Goal: Navigation & Orientation: Find specific page/section

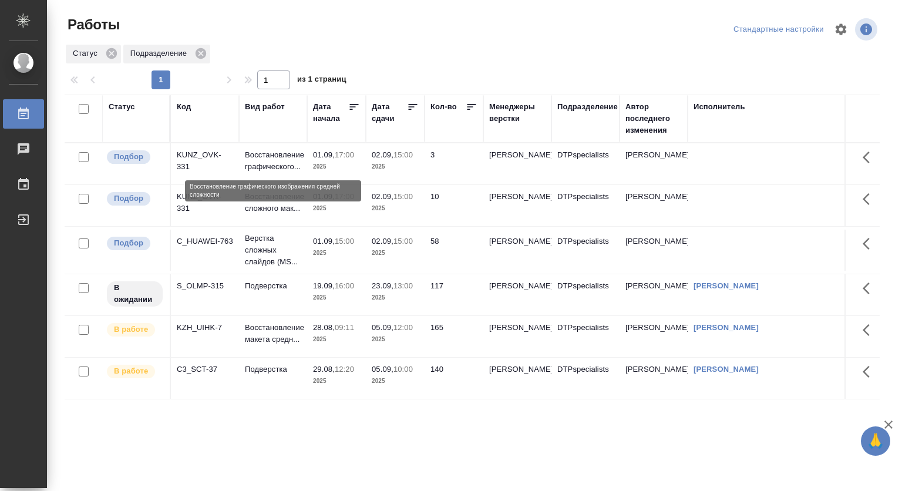
click at [261, 160] on p "Восстановление графического..." at bounding box center [273, 160] width 56 height 23
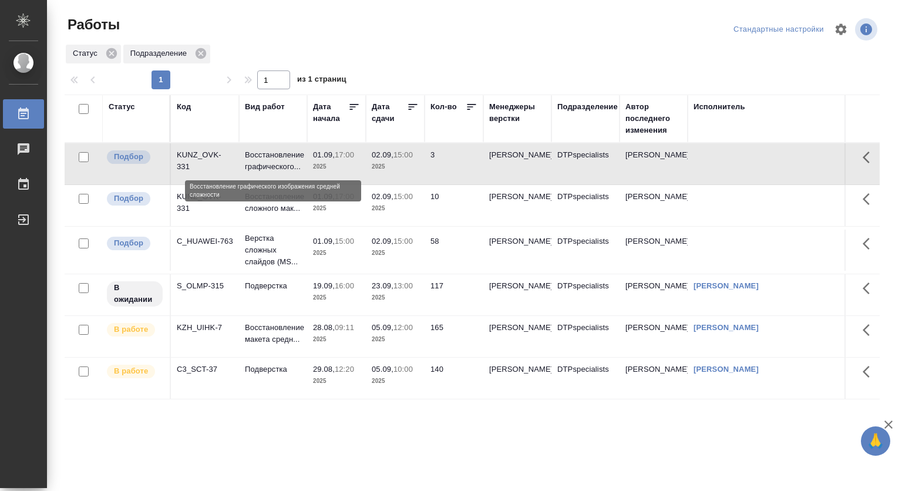
click at [261, 160] on p "Восстановление графического..." at bounding box center [273, 160] width 56 height 23
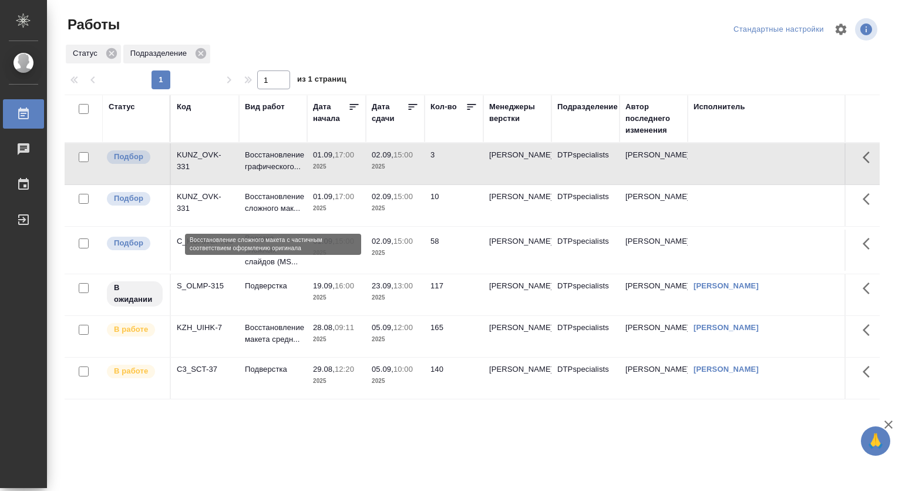
click at [265, 214] on p "Восстановление сложного мак..." at bounding box center [273, 202] width 56 height 23
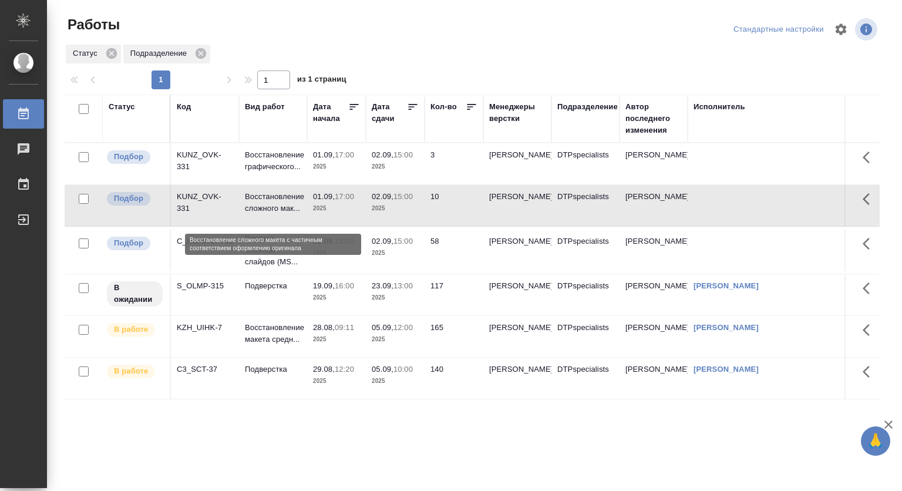
click at [265, 214] on p "Восстановление сложного мак..." at bounding box center [273, 202] width 56 height 23
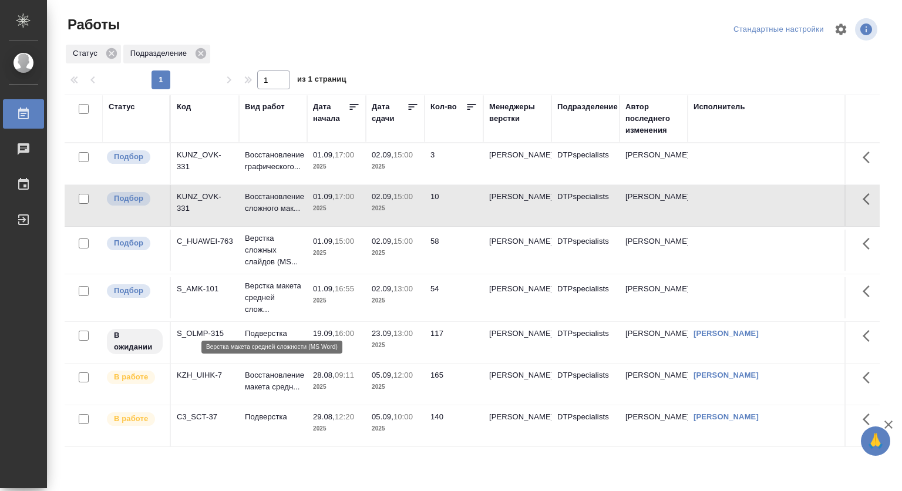
click at [265, 310] on p "Верстка макета средней слож..." at bounding box center [273, 297] width 56 height 35
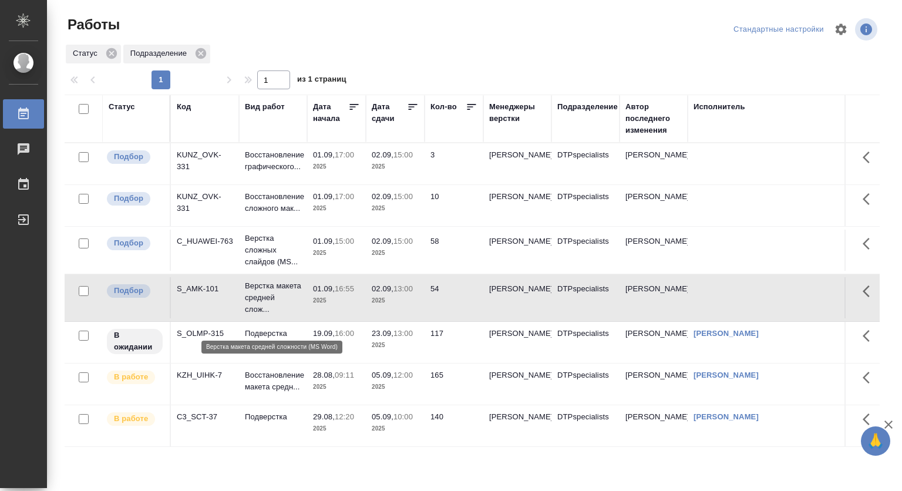
click at [264, 310] on p "Верстка макета средней слож..." at bounding box center [273, 297] width 56 height 35
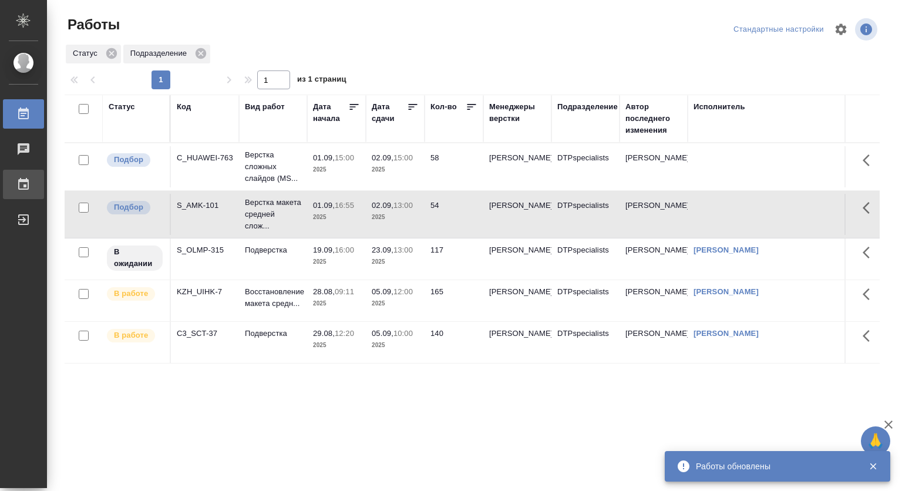
click at [23, 181] on div "График" at bounding box center [8, 185] width 29 height 18
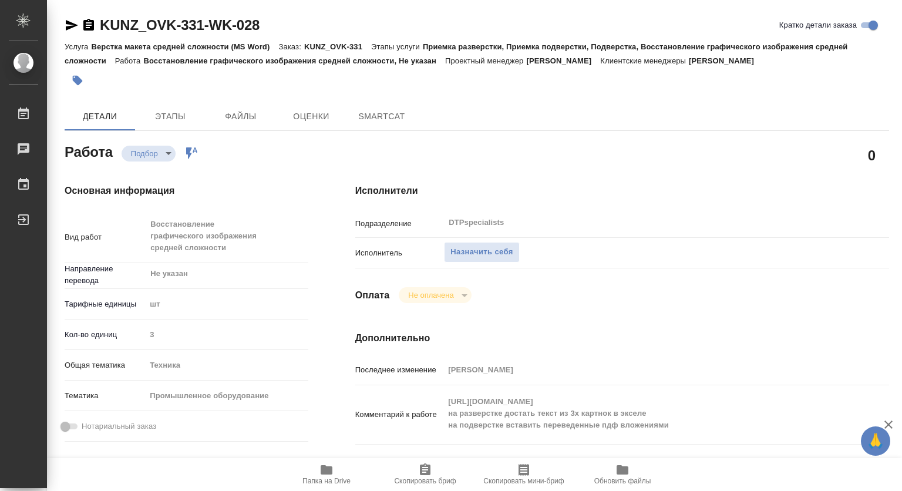
type textarea "x"
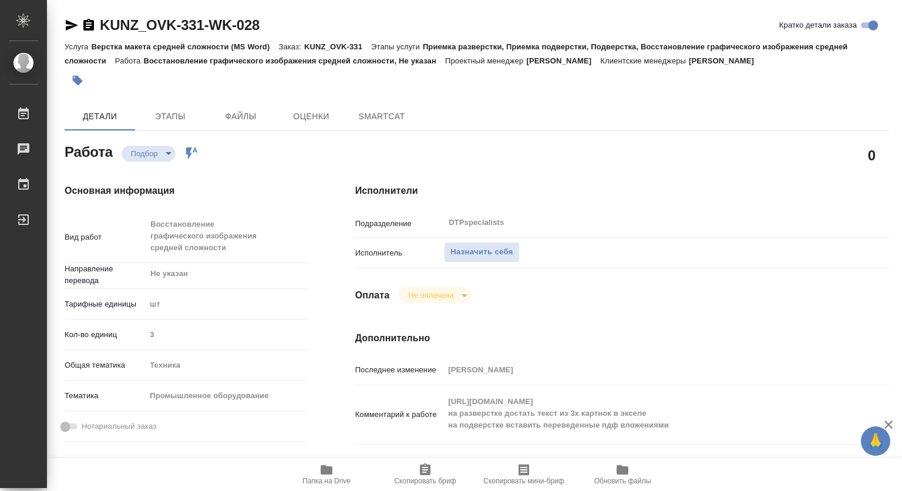
type textarea "x"
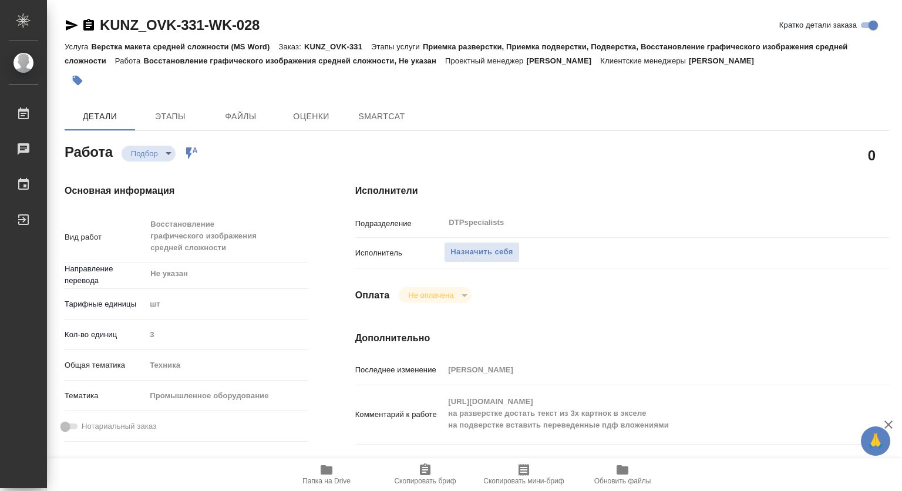
type textarea "x"
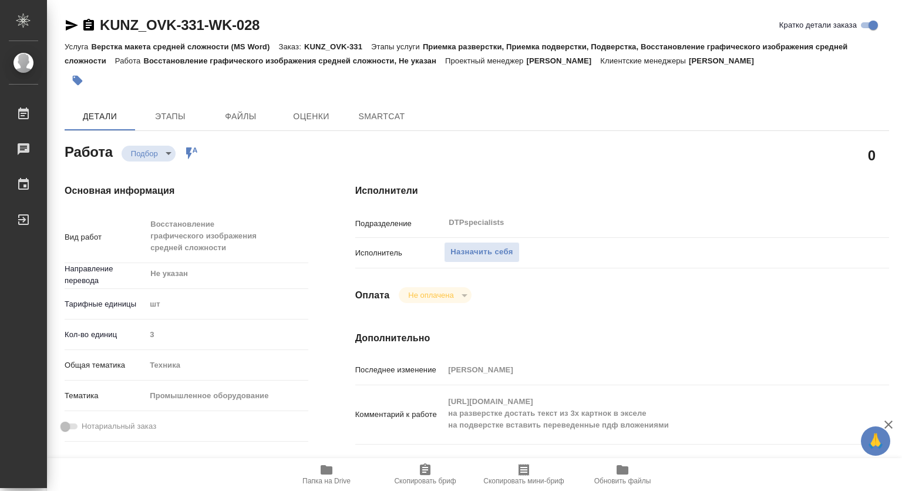
type textarea "x"
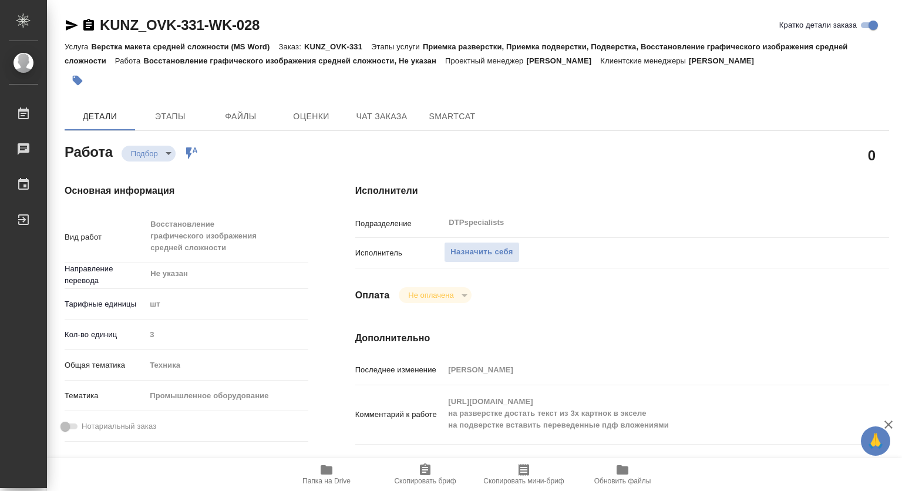
type textarea "x"
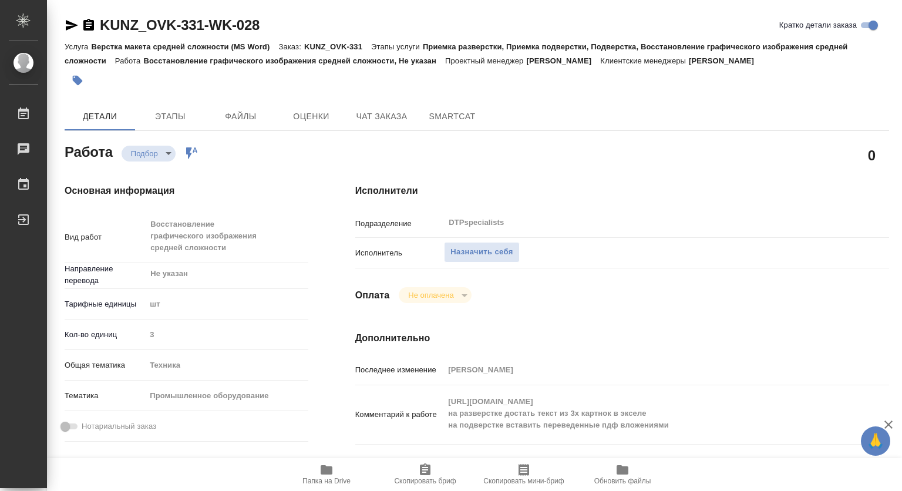
type textarea "x"
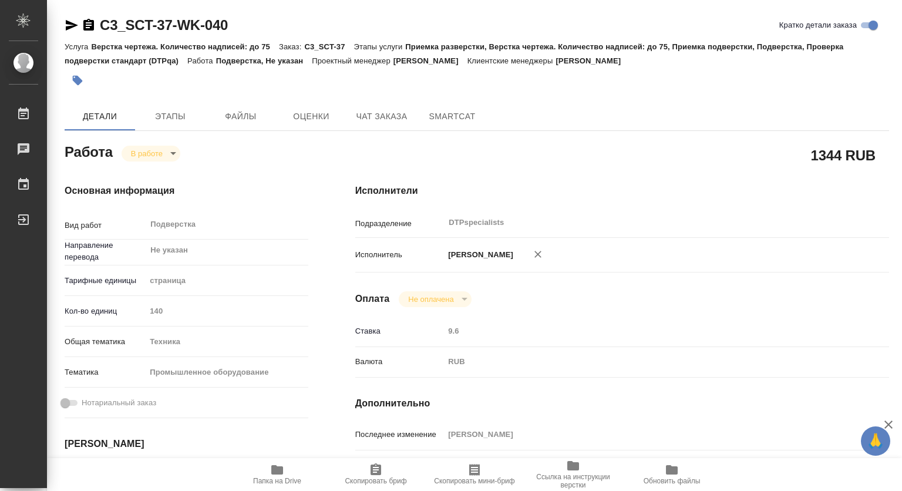
scroll to position [176, 0]
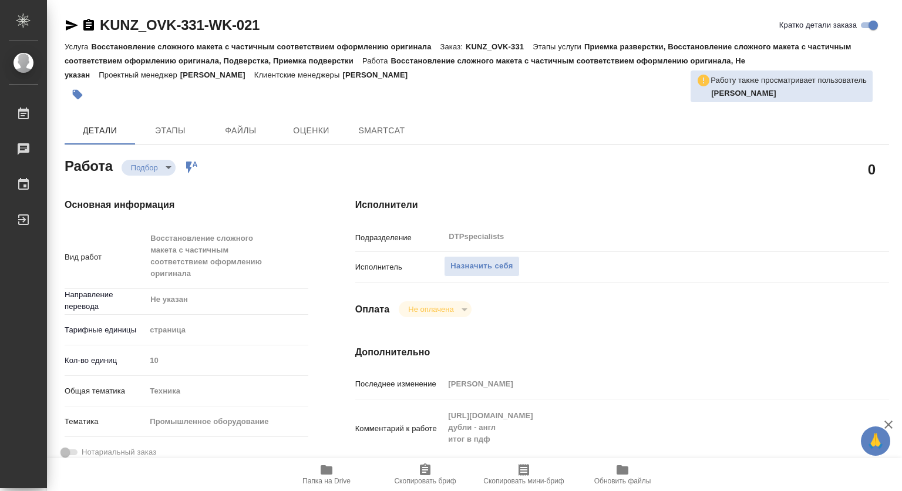
type textarea "x"
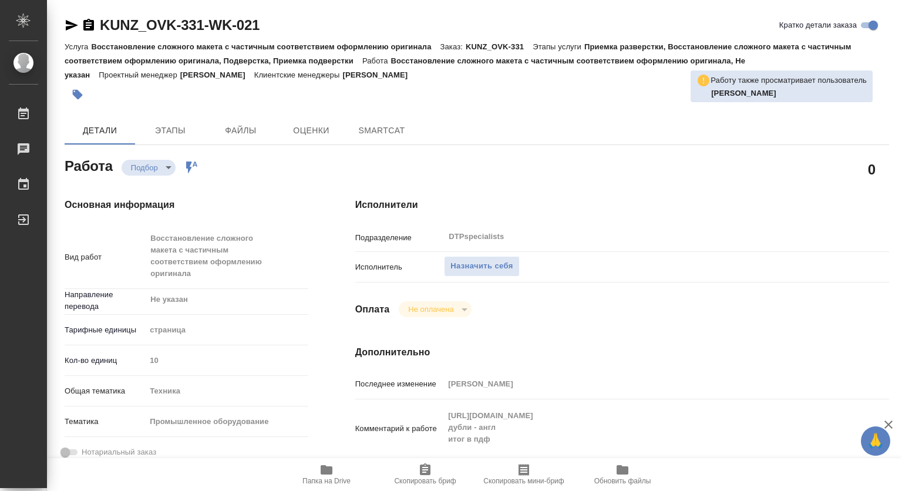
type textarea "x"
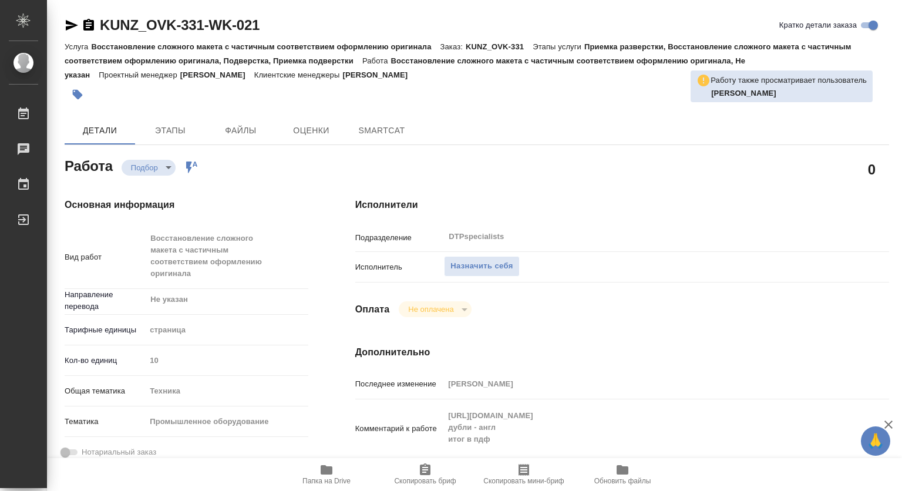
type textarea "x"
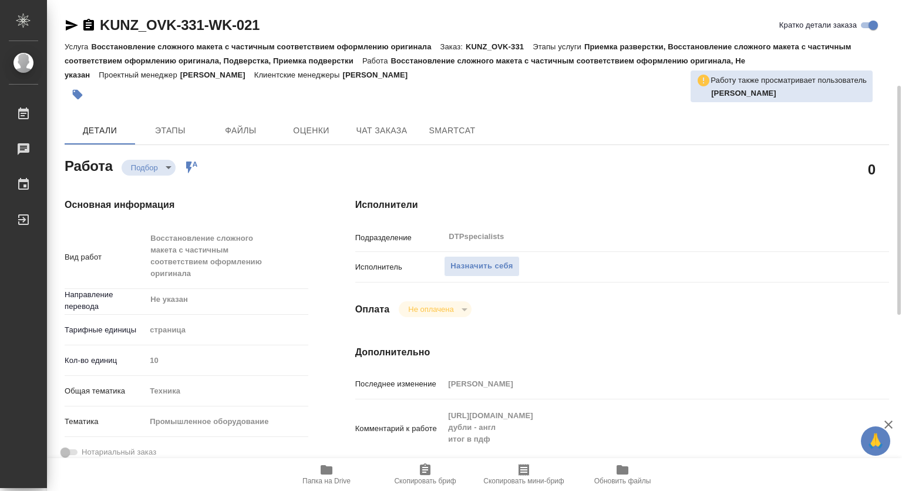
scroll to position [117, 0]
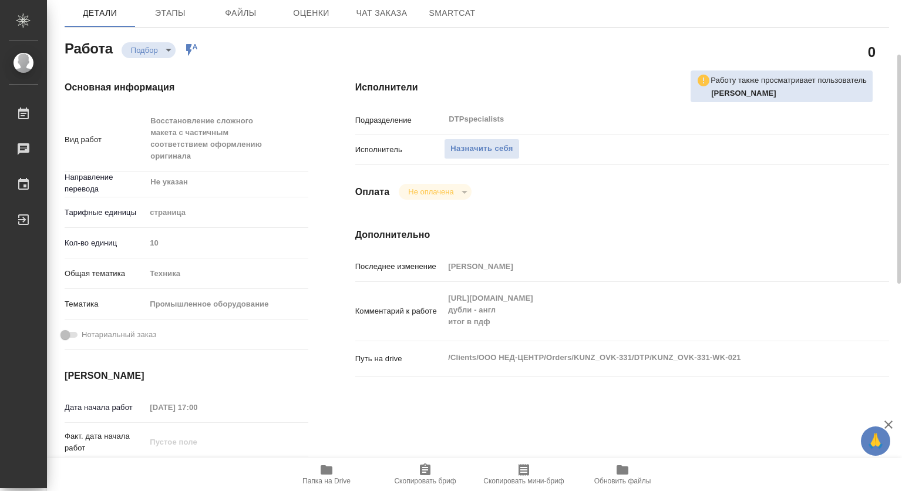
type textarea "x"
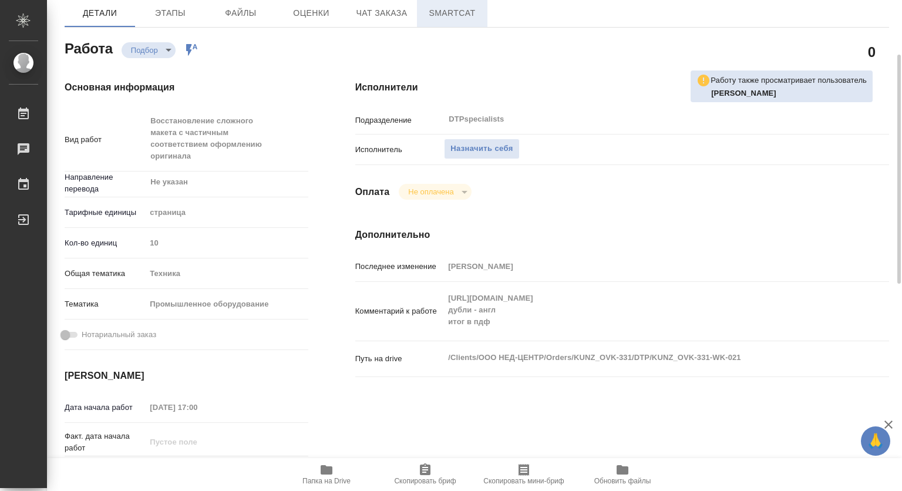
type textarea "x"
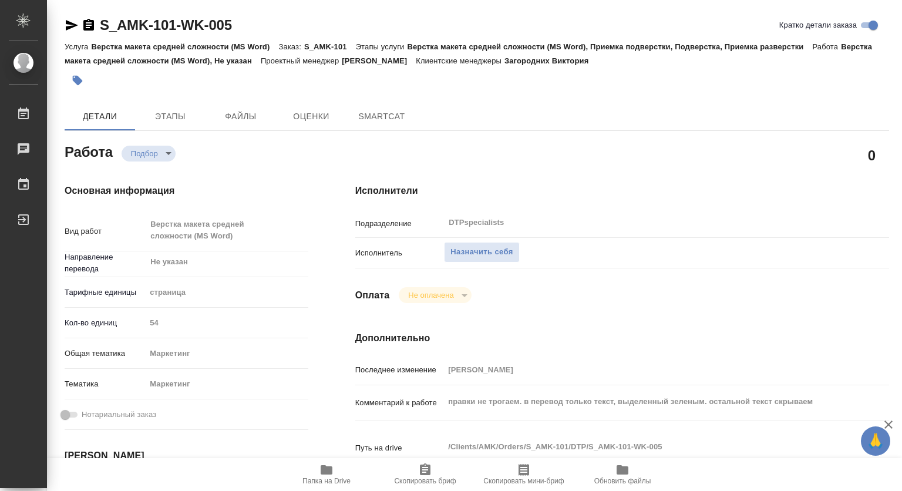
type textarea "x"
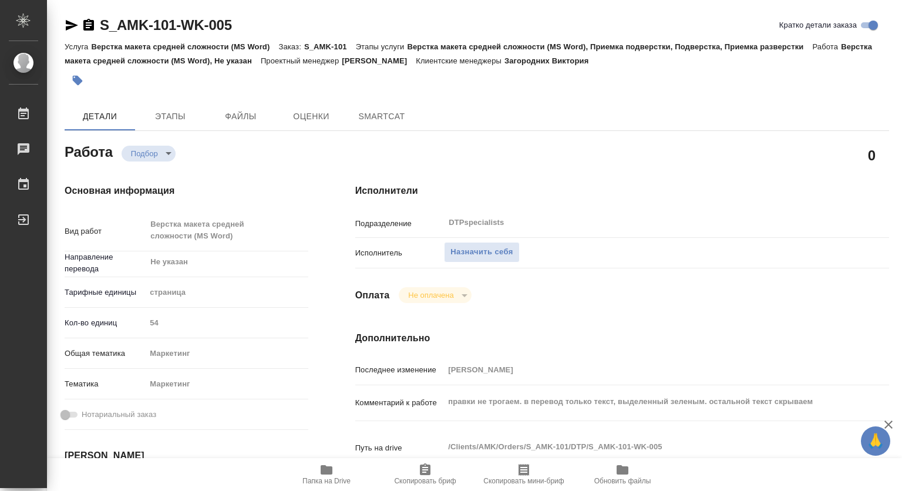
type textarea "x"
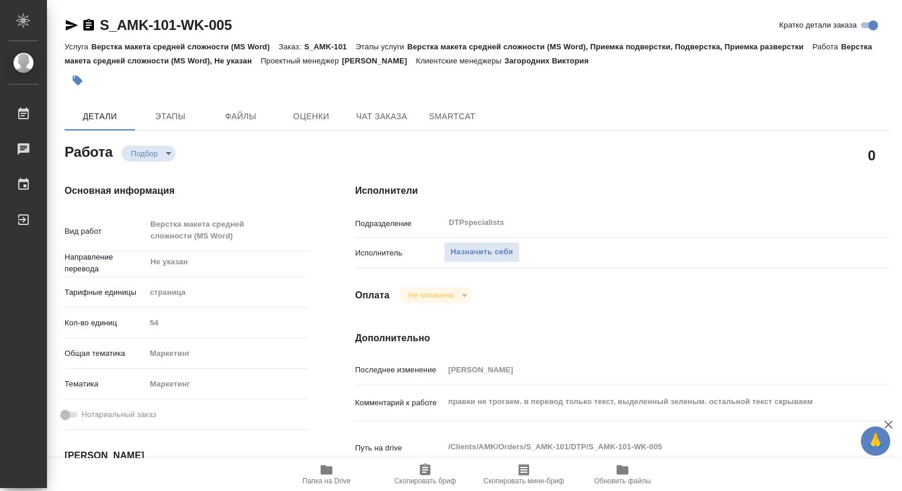
type textarea "x"
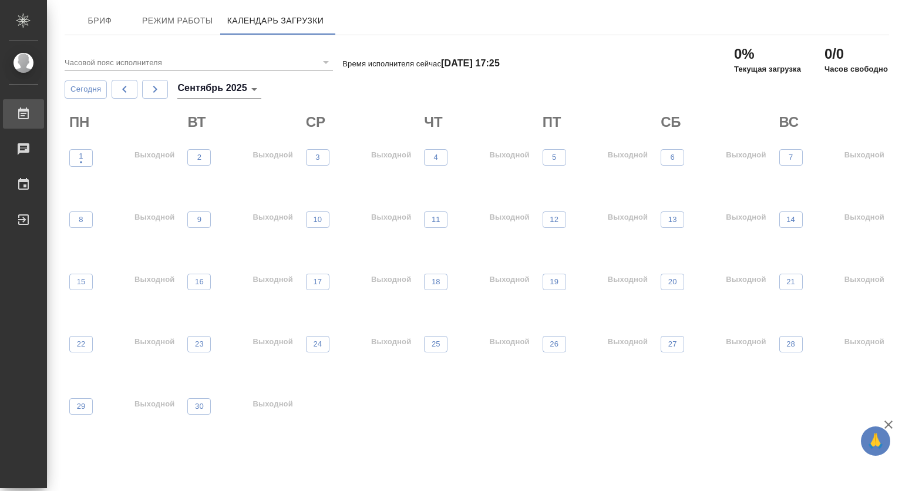
click at [23, 111] on div "Работы" at bounding box center [8, 114] width 29 height 18
